Goal: Find specific page/section: Find specific page/section

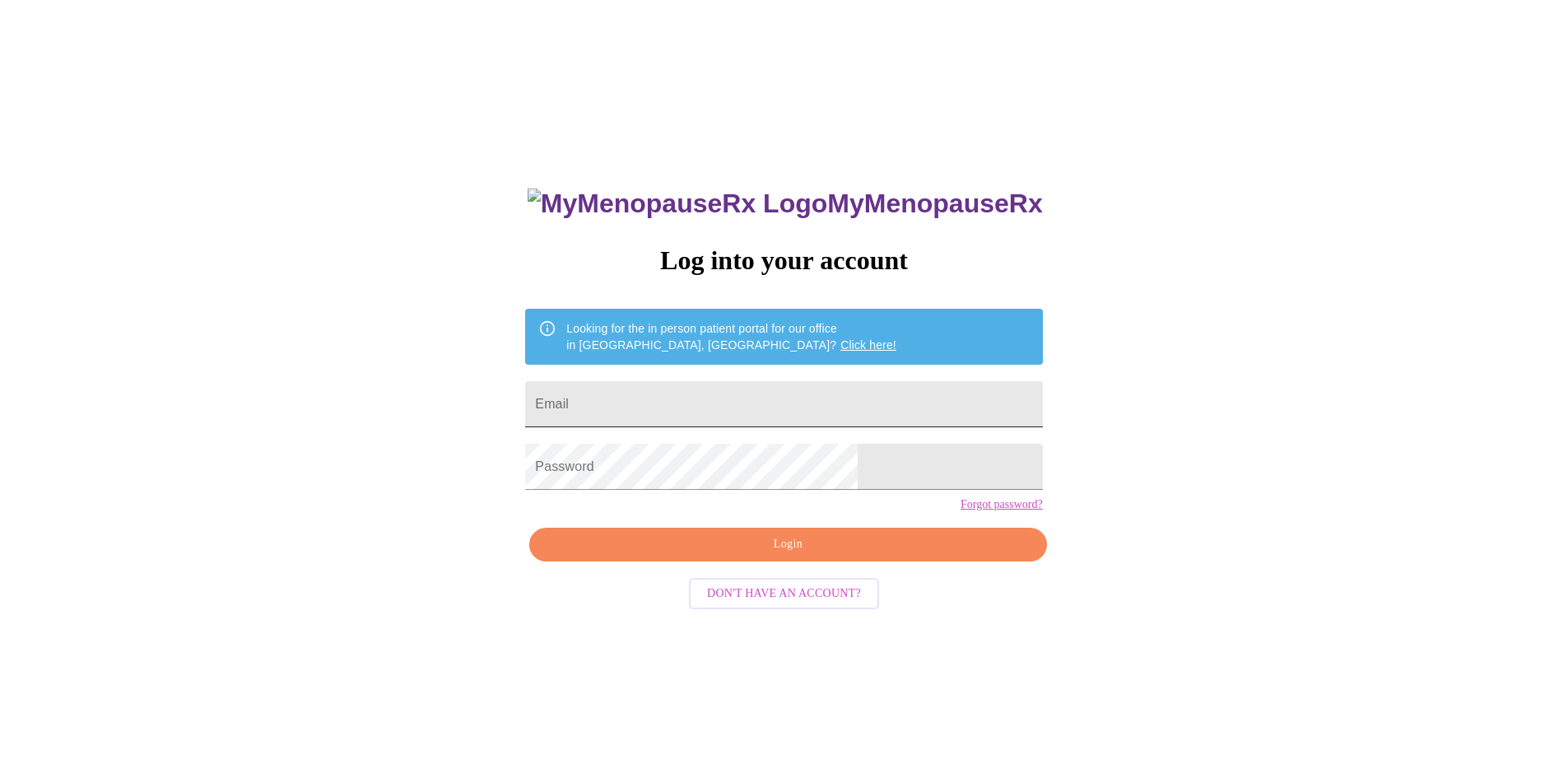
click at [719, 405] on input "Email" at bounding box center [783, 404] width 517 height 46
type input "[EMAIL_ADDRESS][DOMAIN_NAME]"
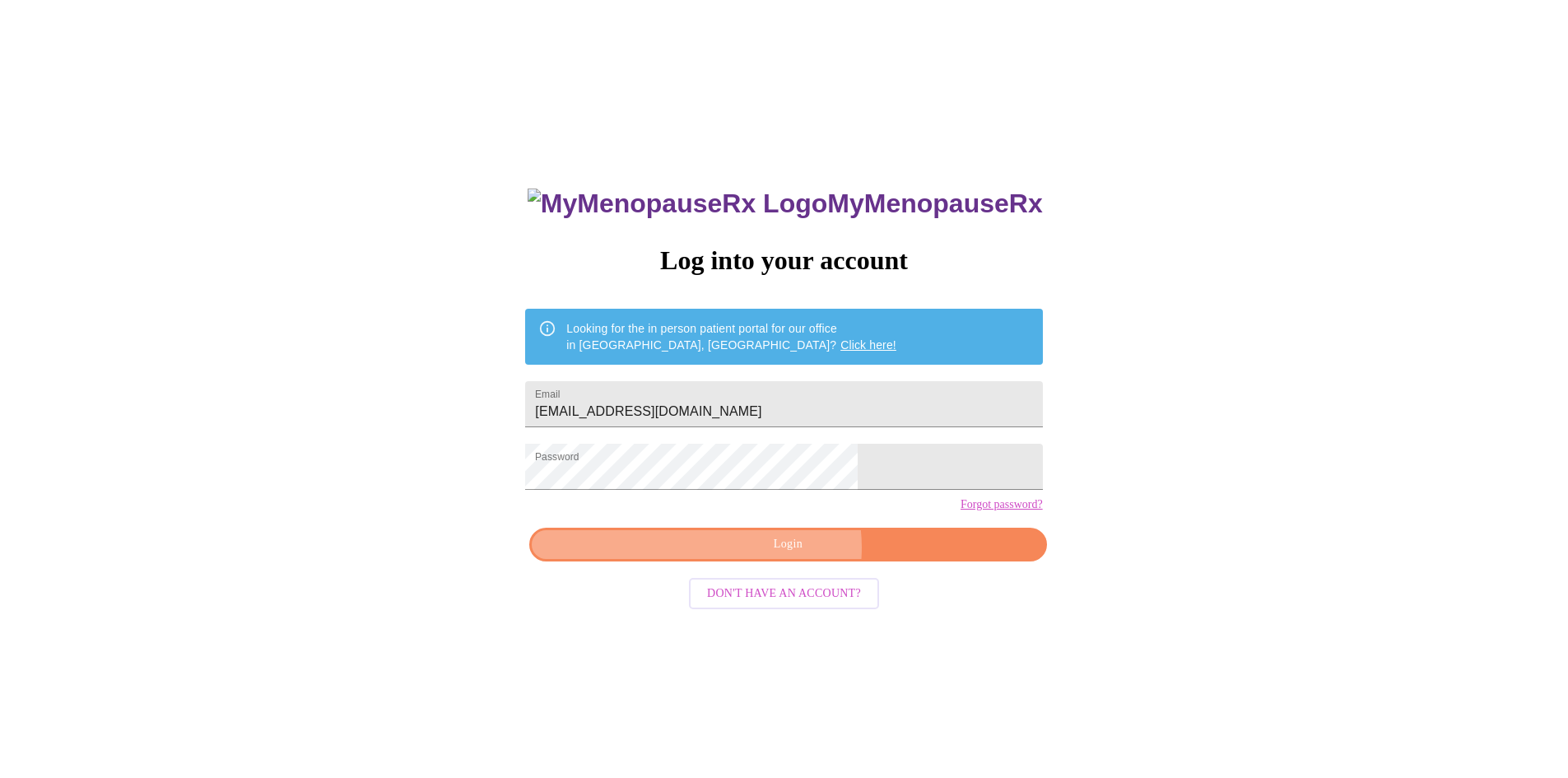
click at [788, 554] on span "Login" at bounding box center [788, 544] width 479 height 20
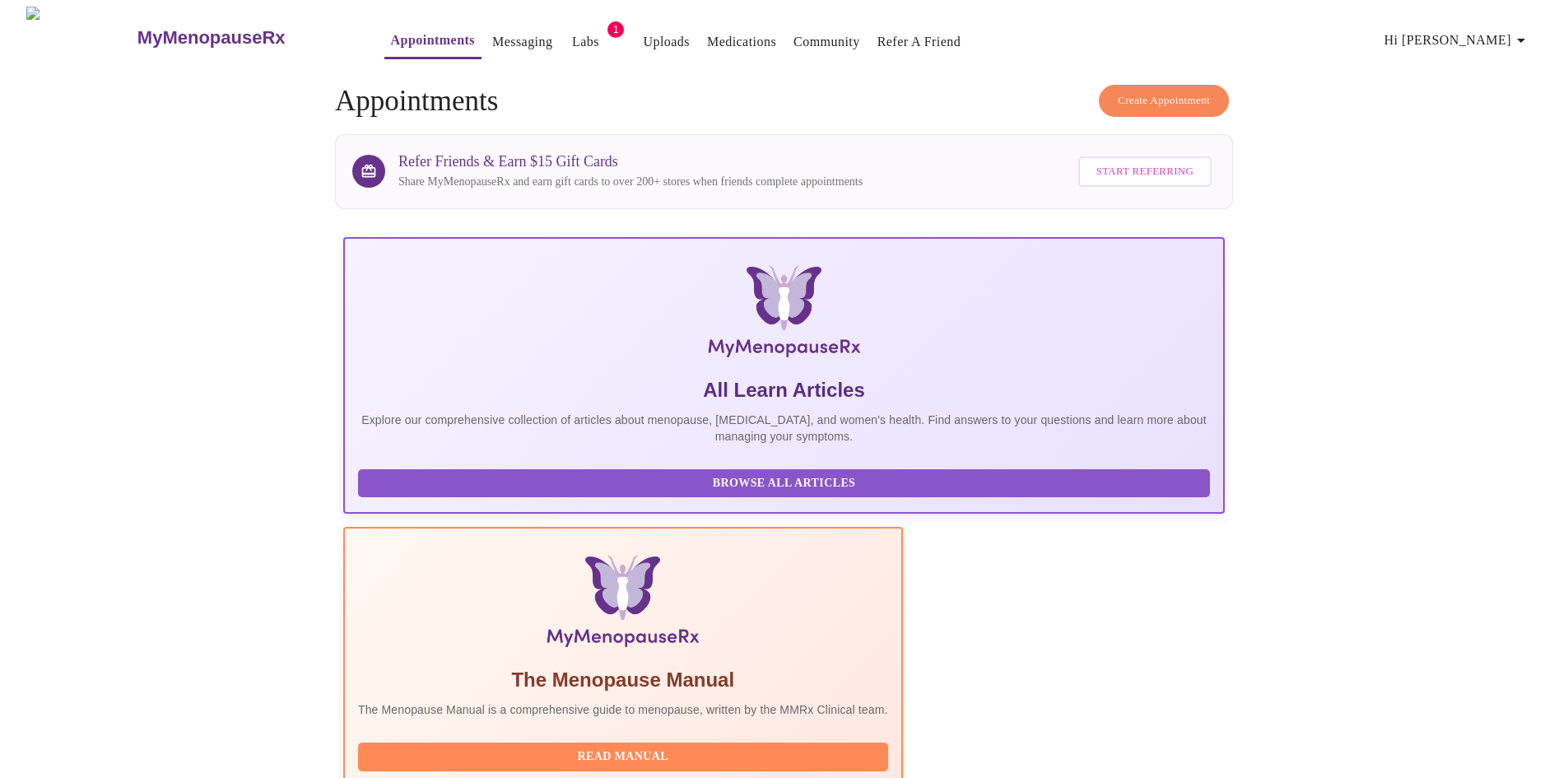
click at [572, 32] on link "Labs" at bounding box center [585, 42] width 27 height 23
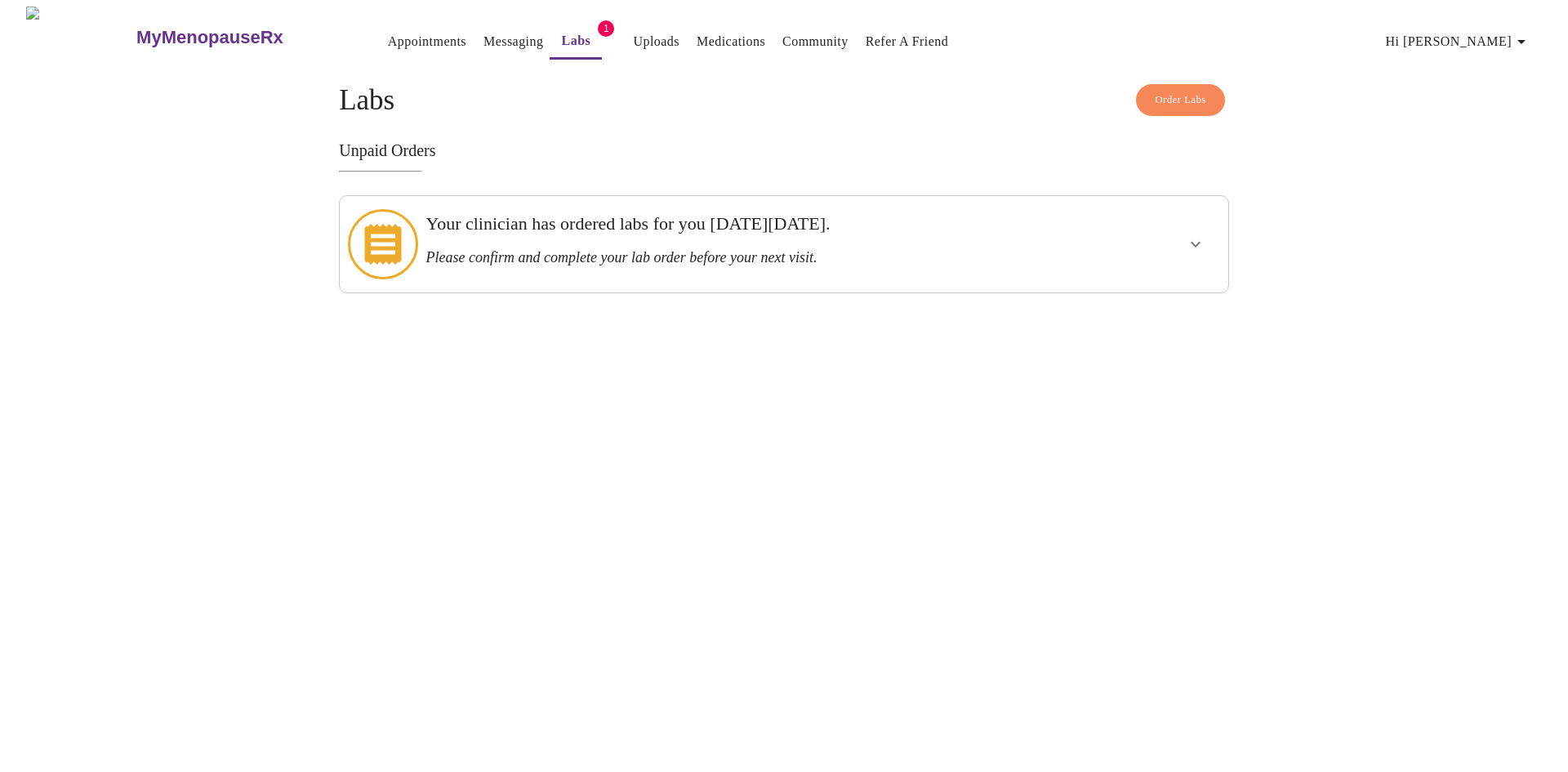
click at [1199, 244] on icon "show more" at bounding box center [1195, 244] width 19 height 19
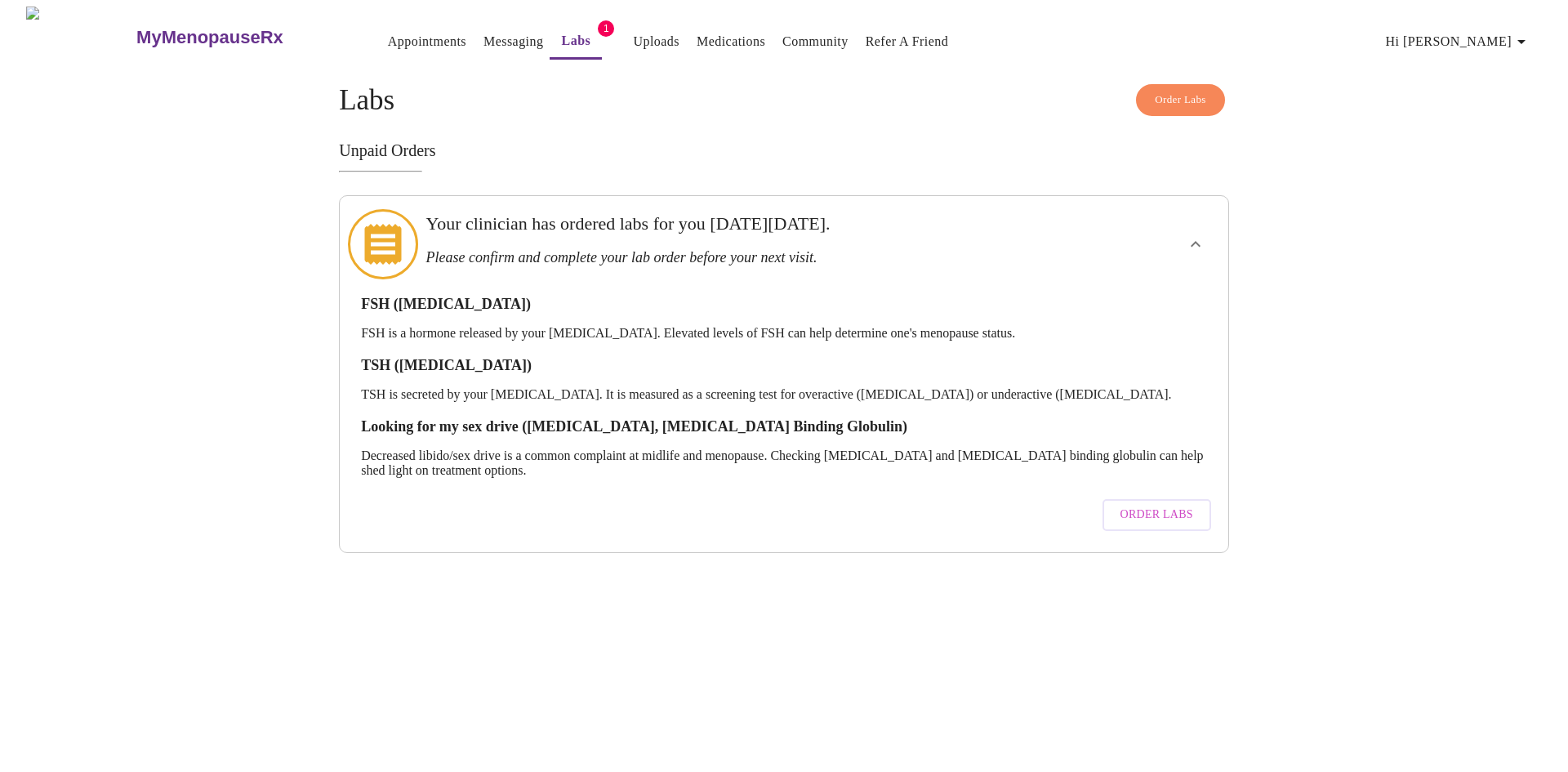
click at [391, 33] on link "Appointments" at bounding box center [427, 42] width 79 height 23
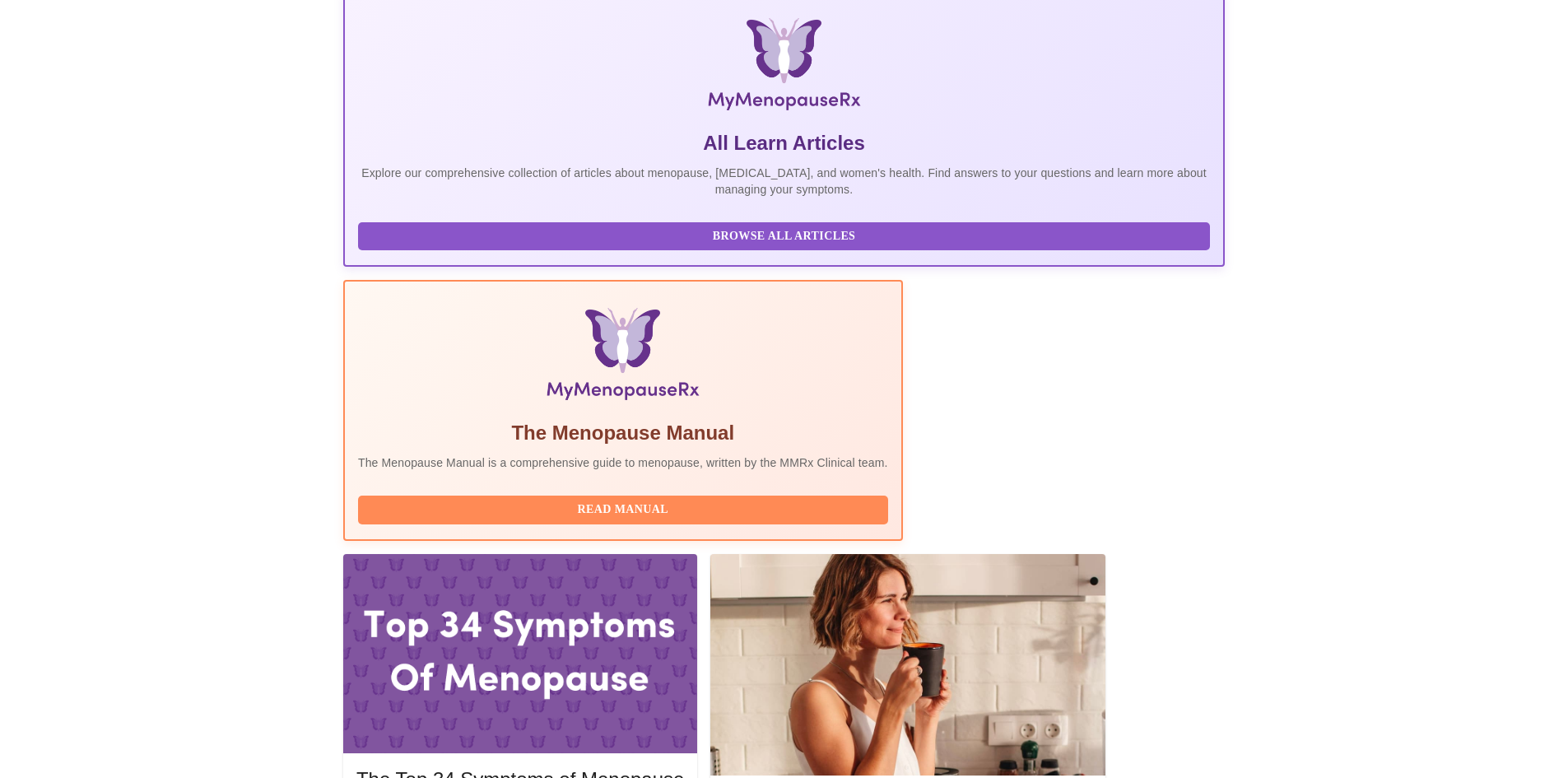
scroll to position [310, 0]
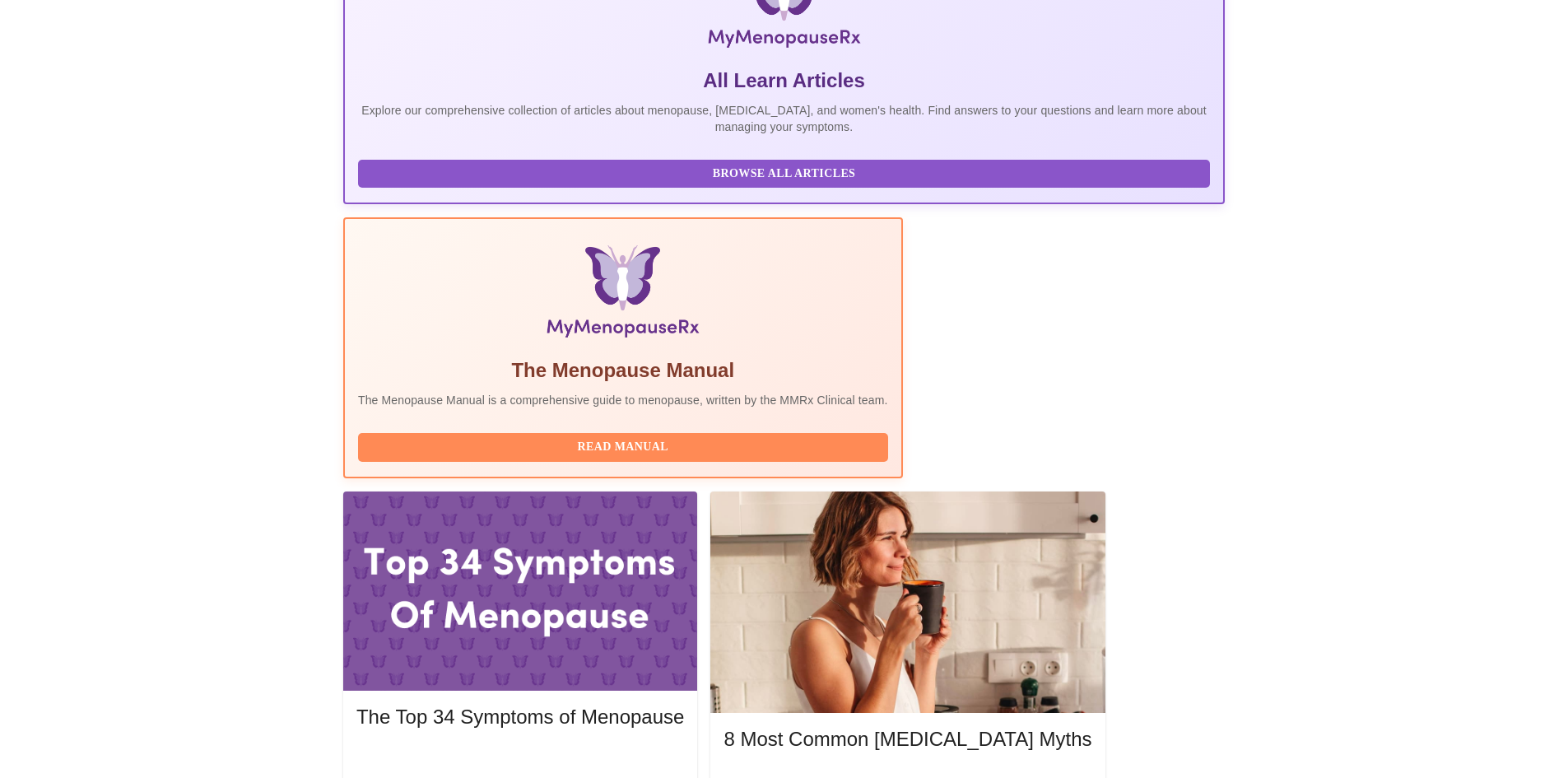
drag, startPoint x: 671, startPoint y: 698, endPoint x: 884, endPoint y: 688, distance: 213.2
copy span "[PERSON_NAME], MD, FACOG"
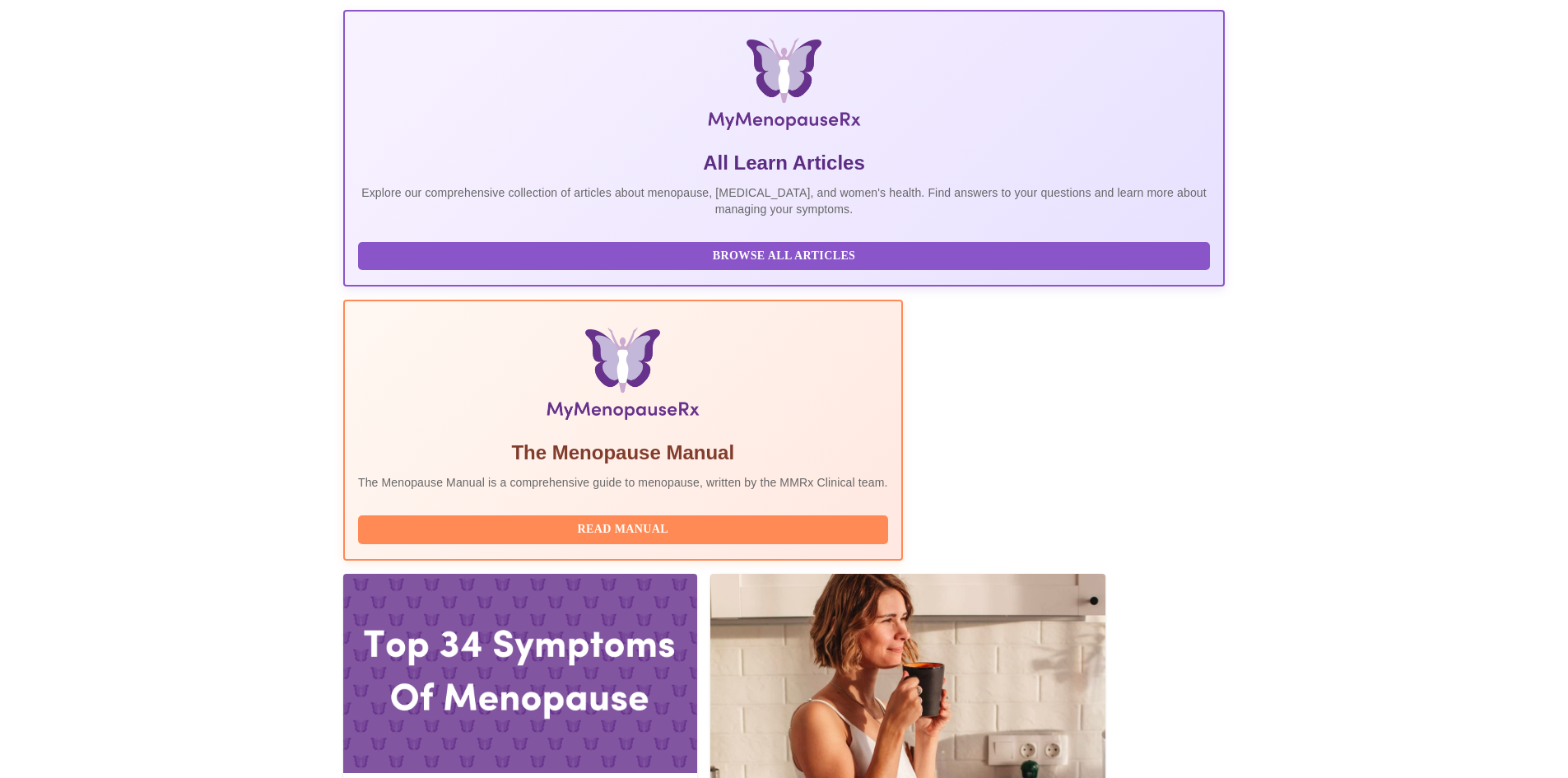
scroll to position [0, 0]
